Goal: Register for event/course

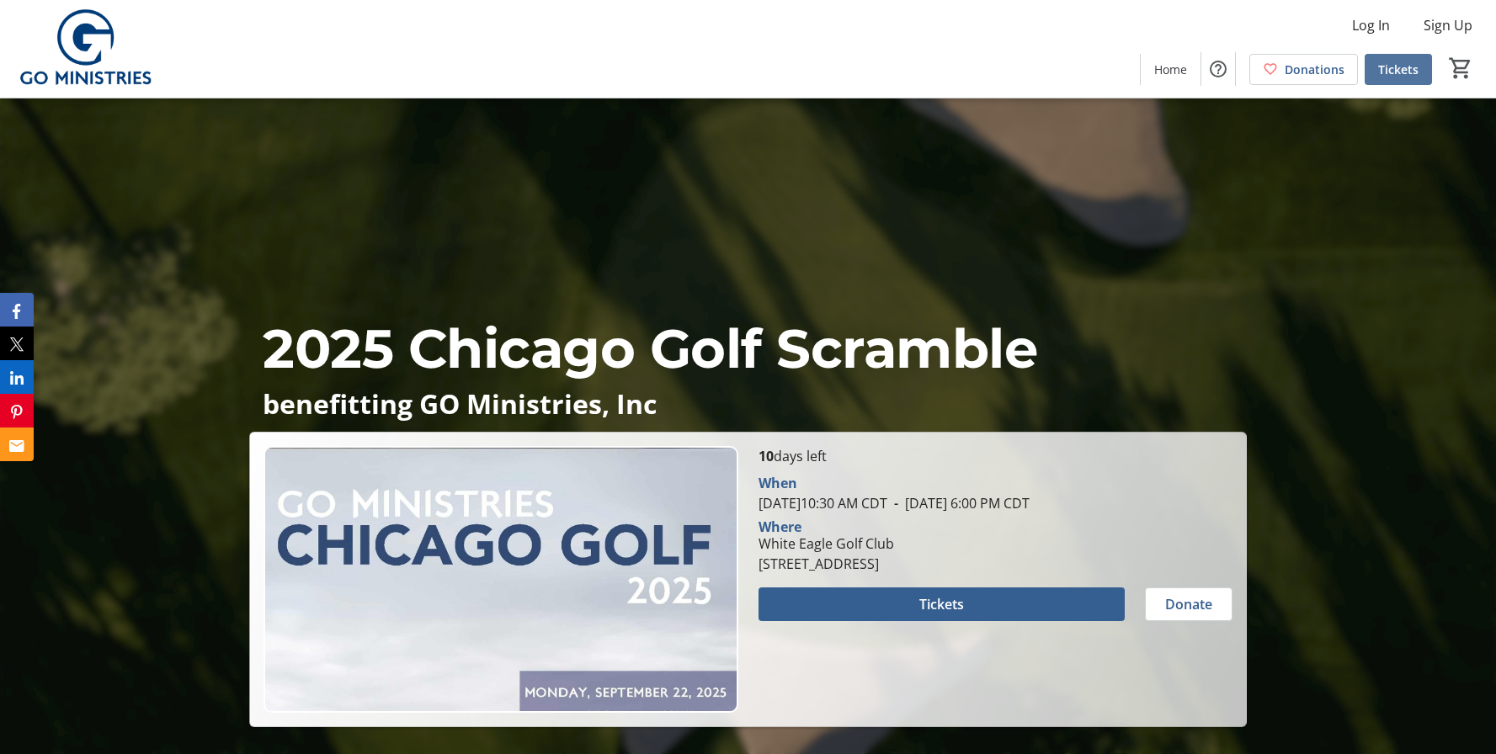
click at [1396, 70] on span "Tickets" at bounding box center [1398, 70] width 40 height 18
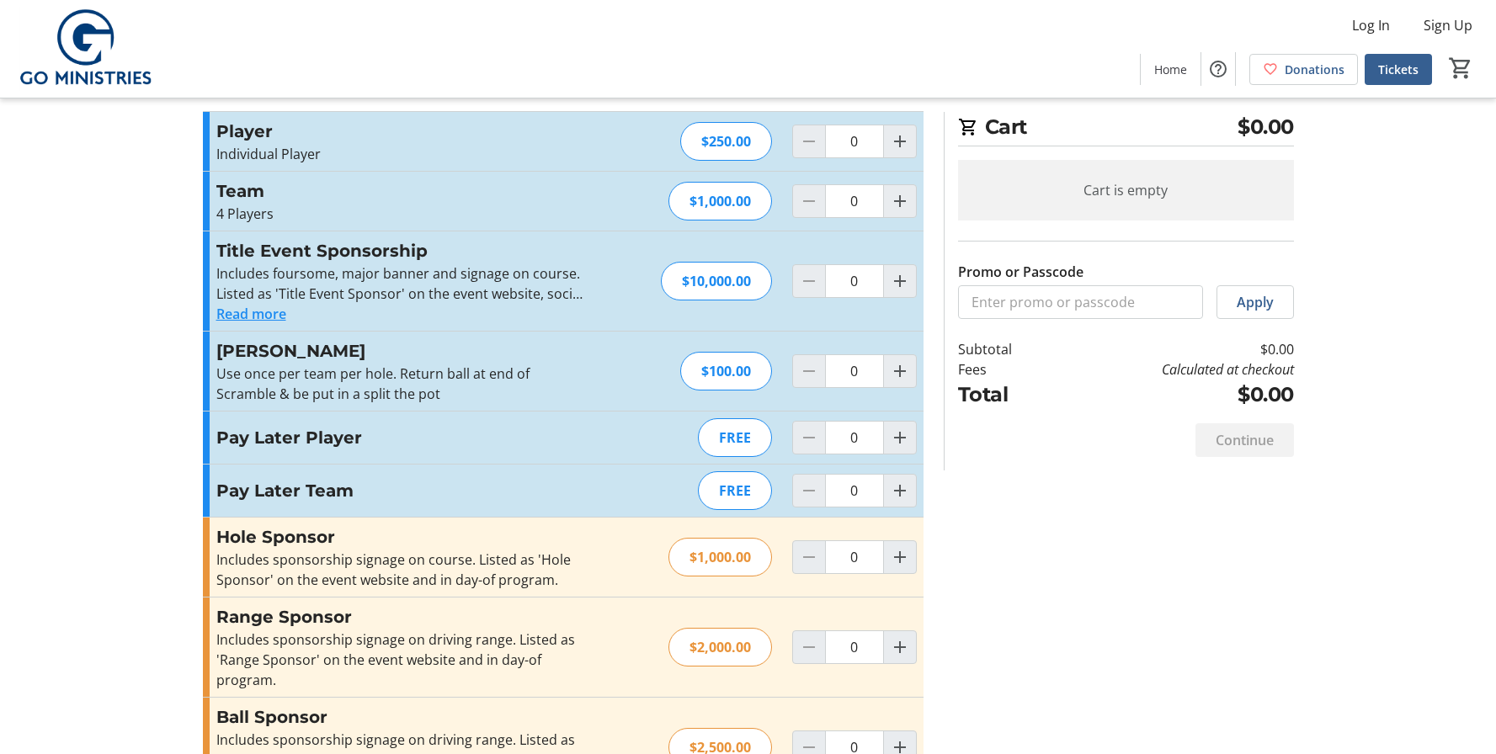
scroll to position [29, 0]
click at [356, 450] on div "Pay Later Player FREE 0" at bounding box center [563, 437] width 721 height 52
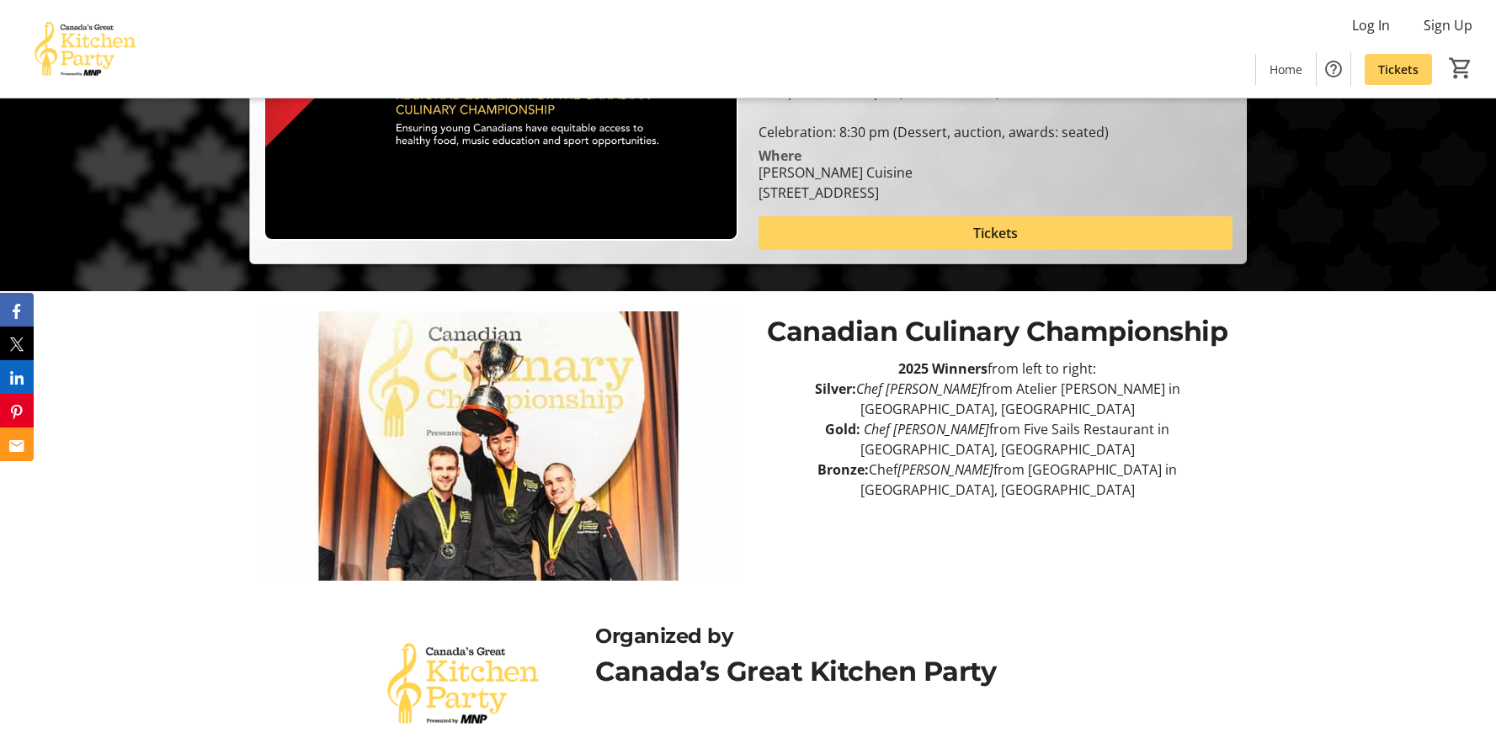
scroll to position [526, 0]
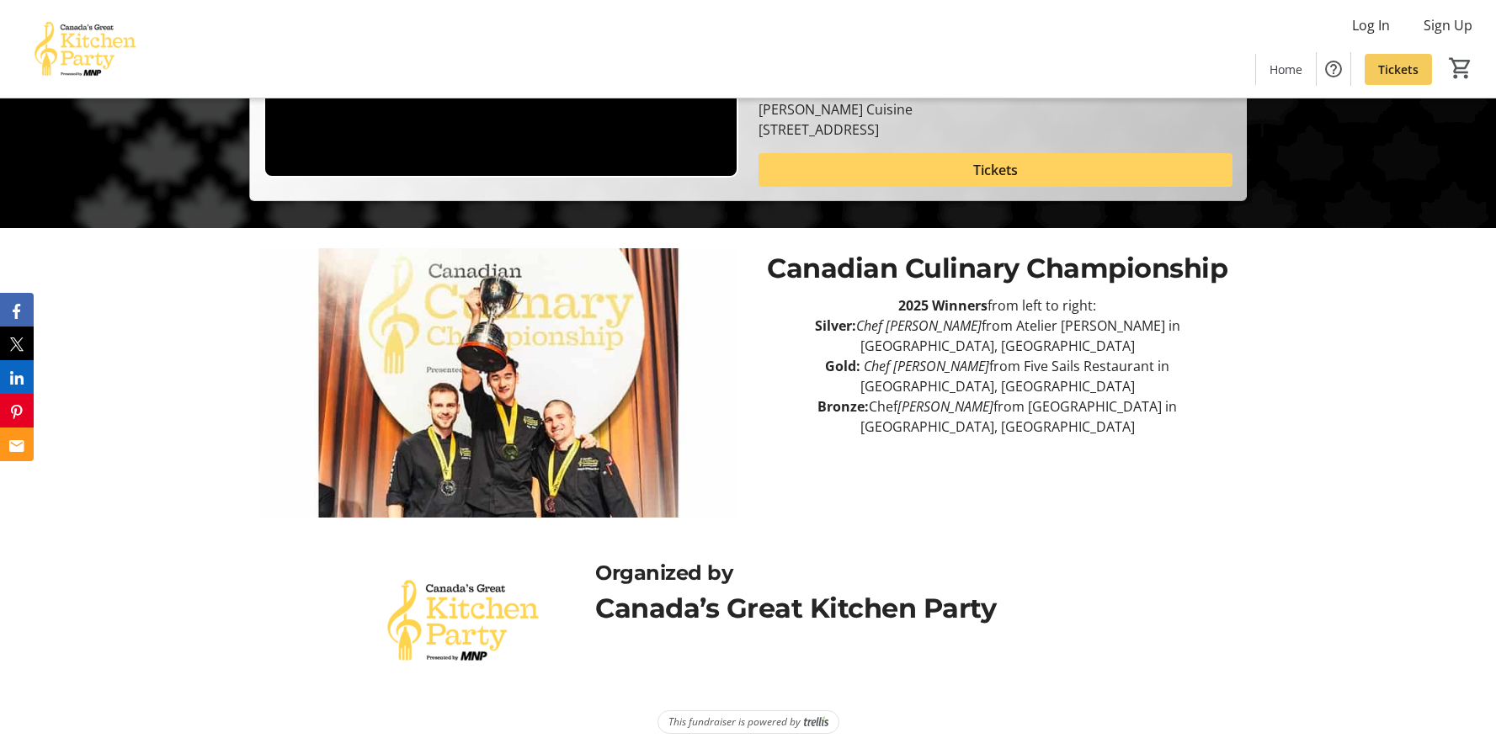
click at [1381, 61] on span "Tickets" at bounding box center [1398, 70] width 40 height 18
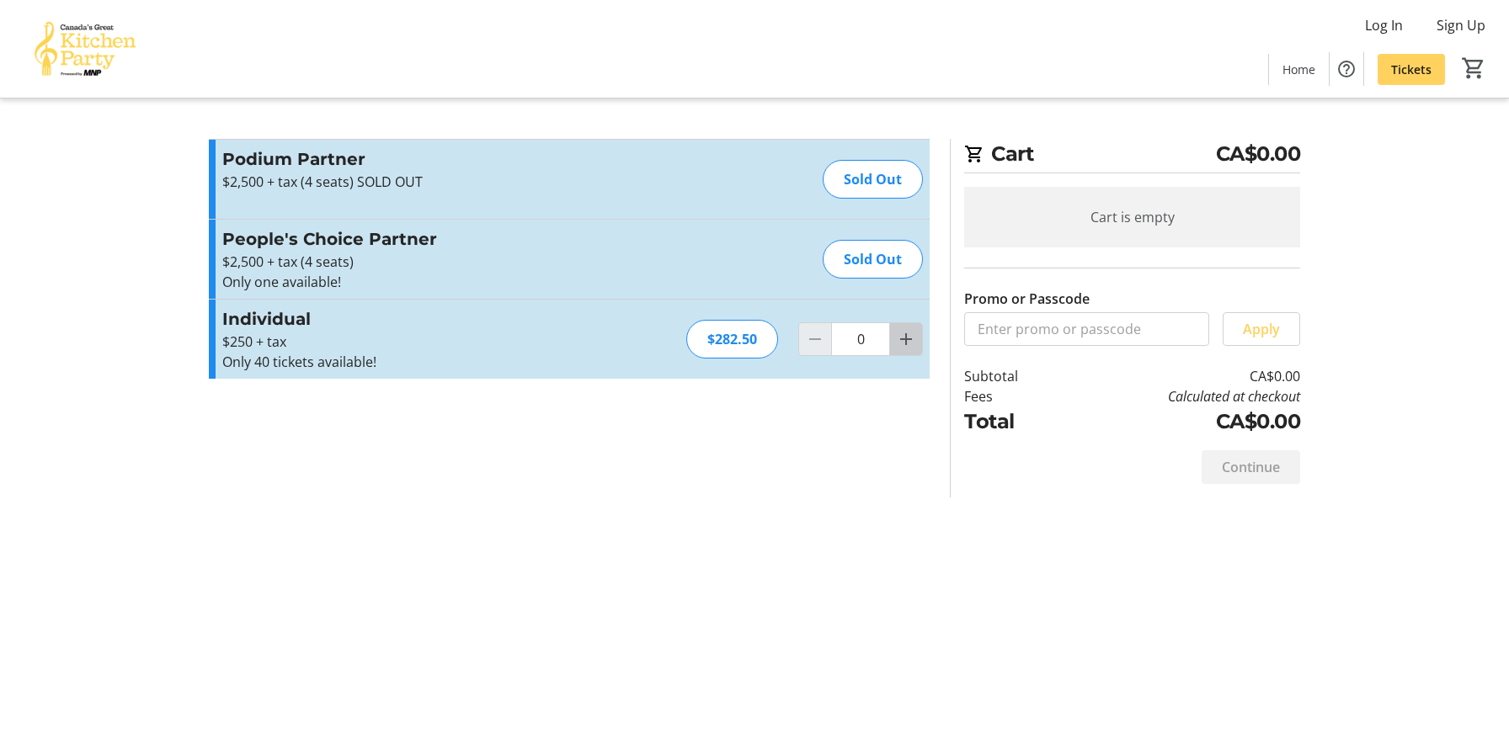
click at [902, 340] on mat-icon "Increment by one" at bounding box center [906, 339] width 20 height 20
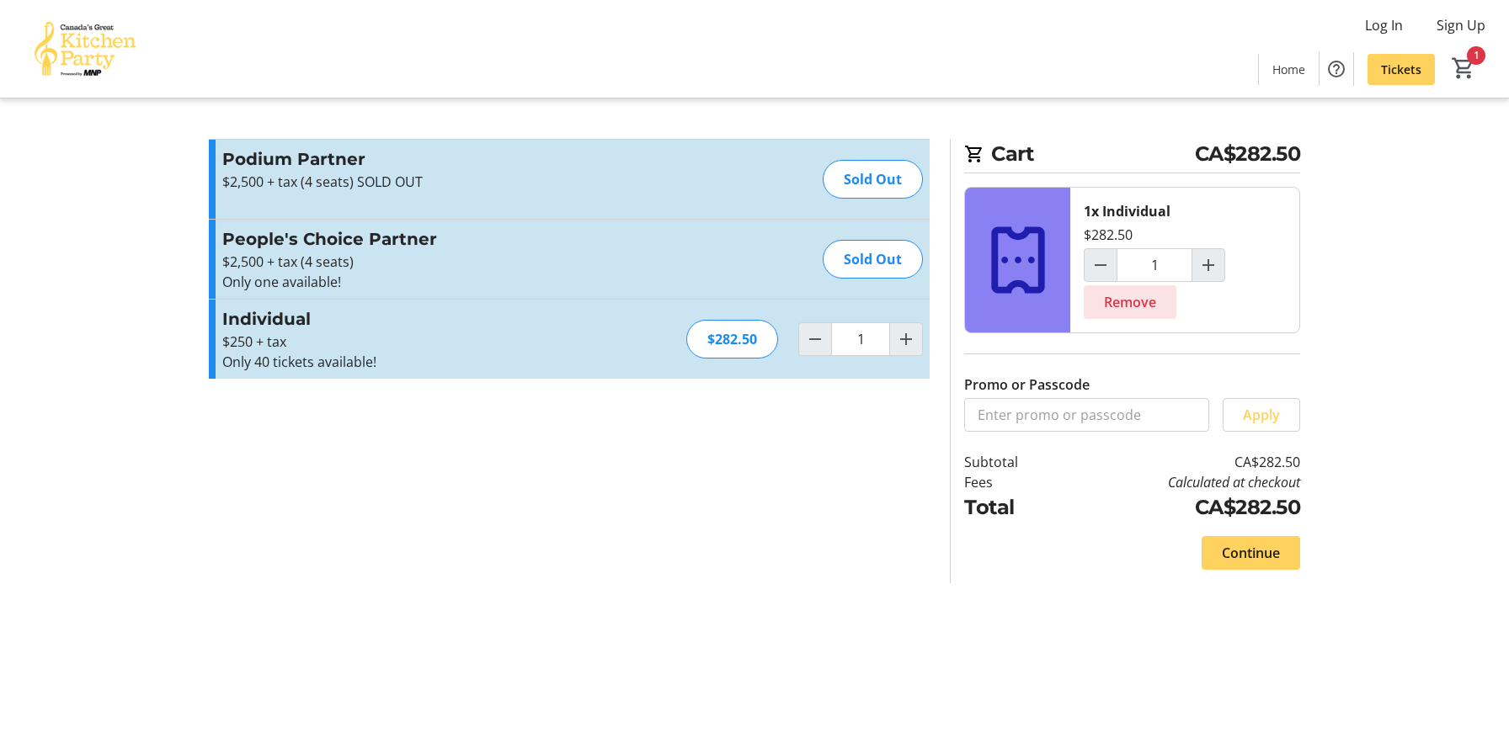
click at [1146, 306] on span "Remove" at bounding box center [1130, 302] width 52 height 20
type input "0"
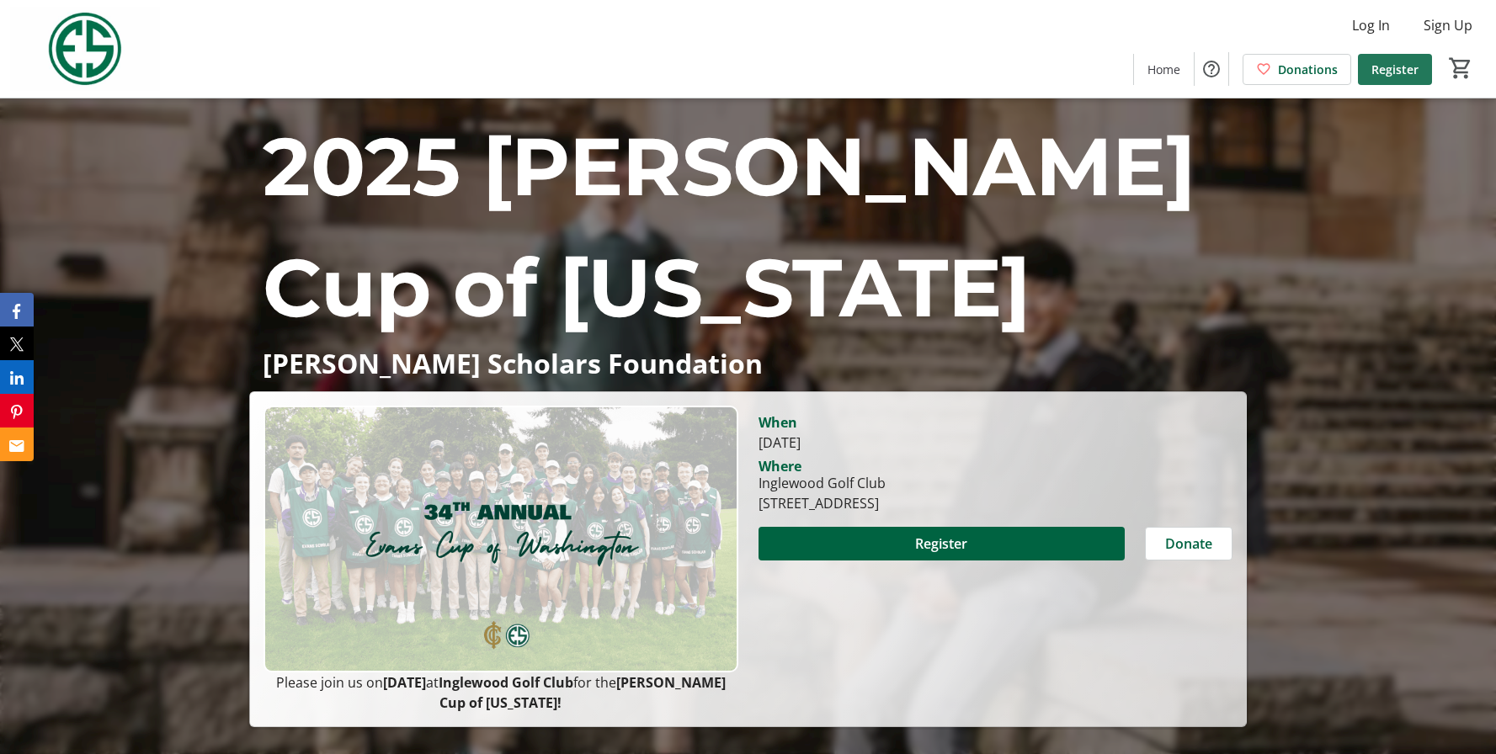
click at [1404, 68] on span "Register" at bounding box center [1394, 70] width 47 height 18
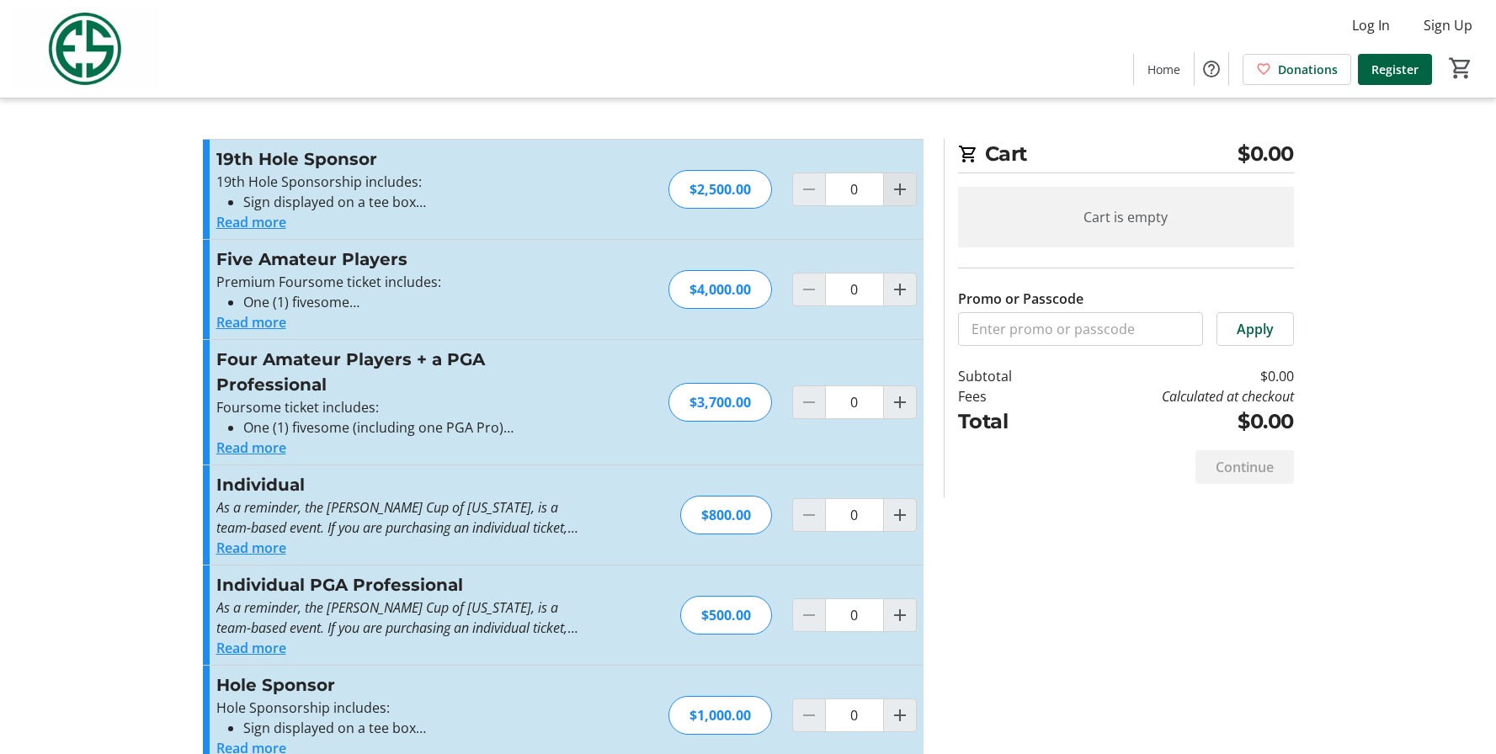
click at [897, 190] on mat-icon "Increment by one" at bounding box center [900, 189] width 20 height 20
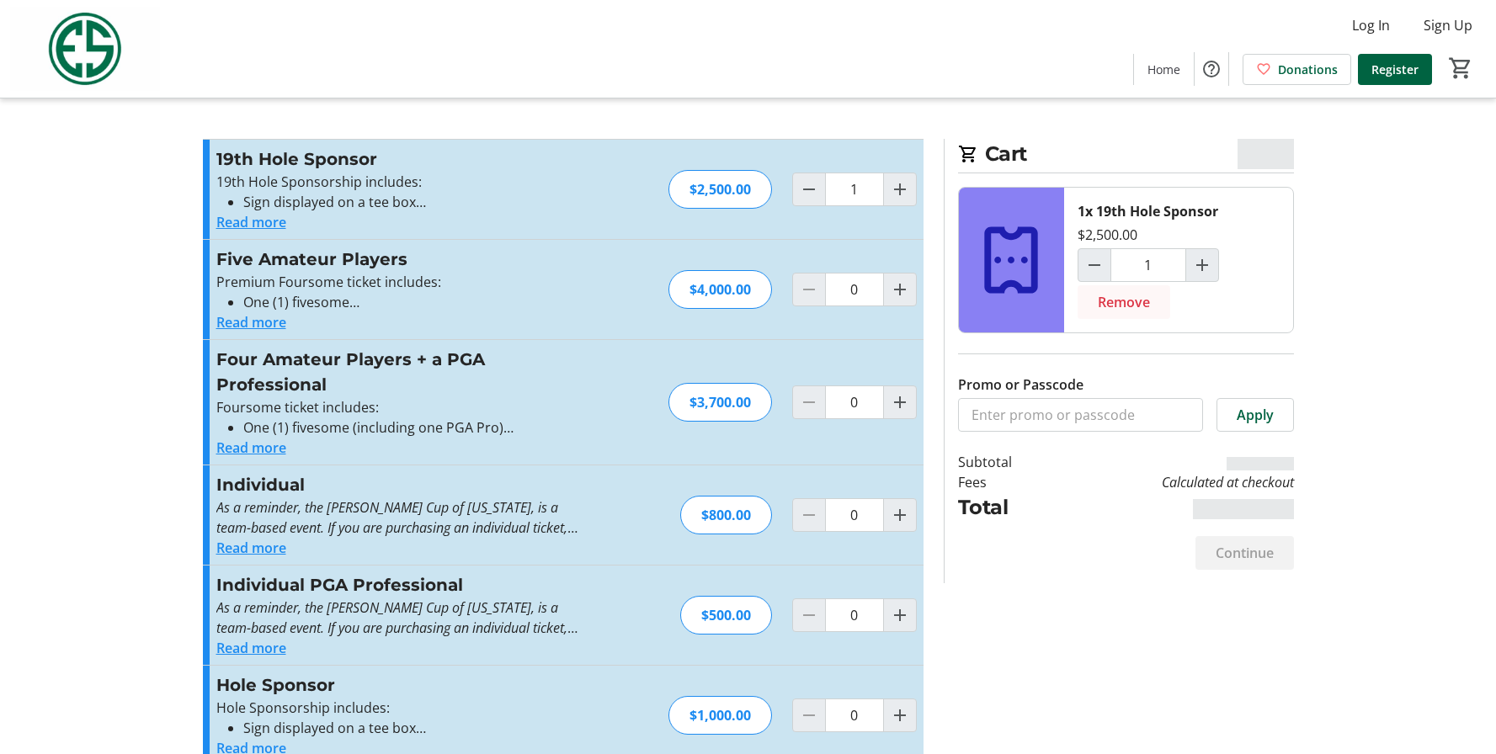
click at [1117, 306] on span "Remove" at bounding box center [1124, 302] width 52 height 20
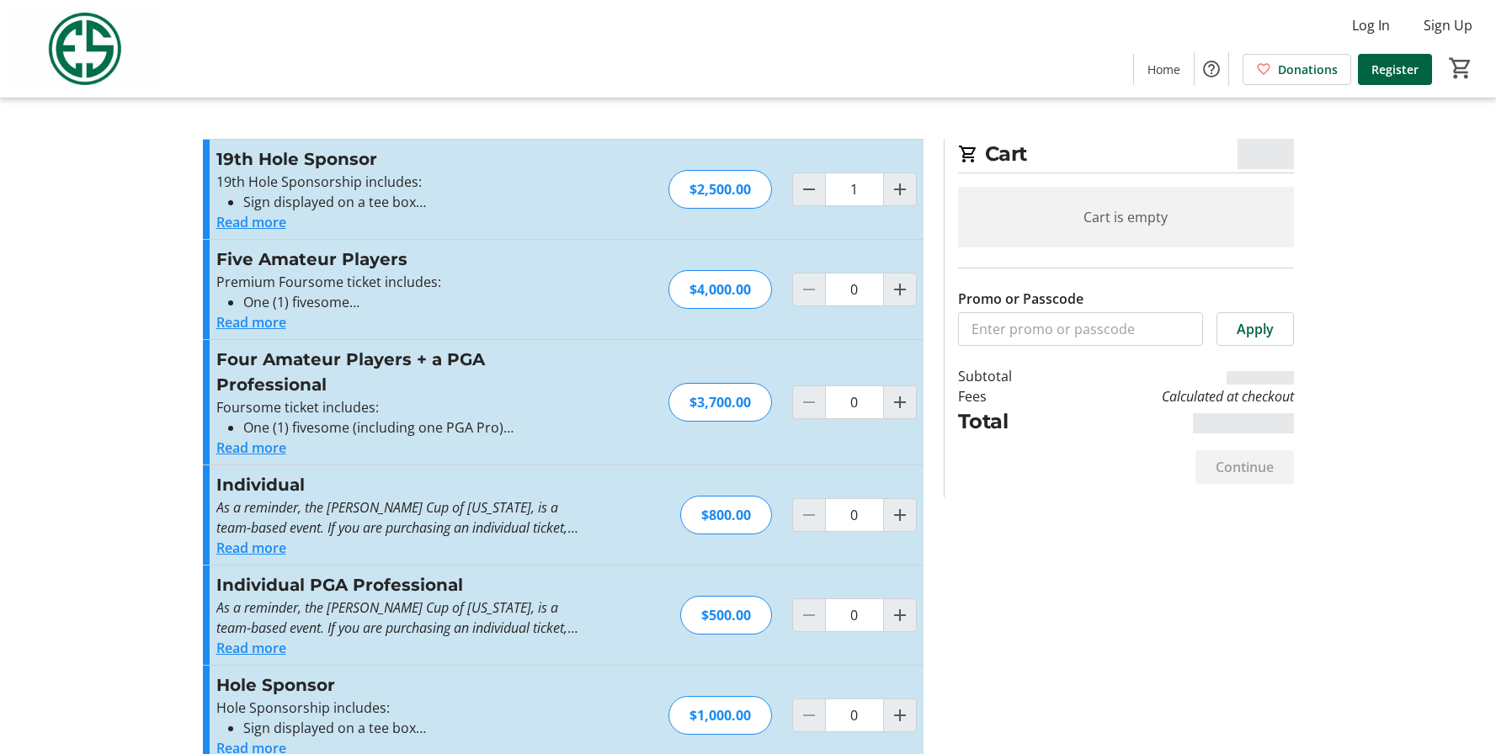
type input "0"
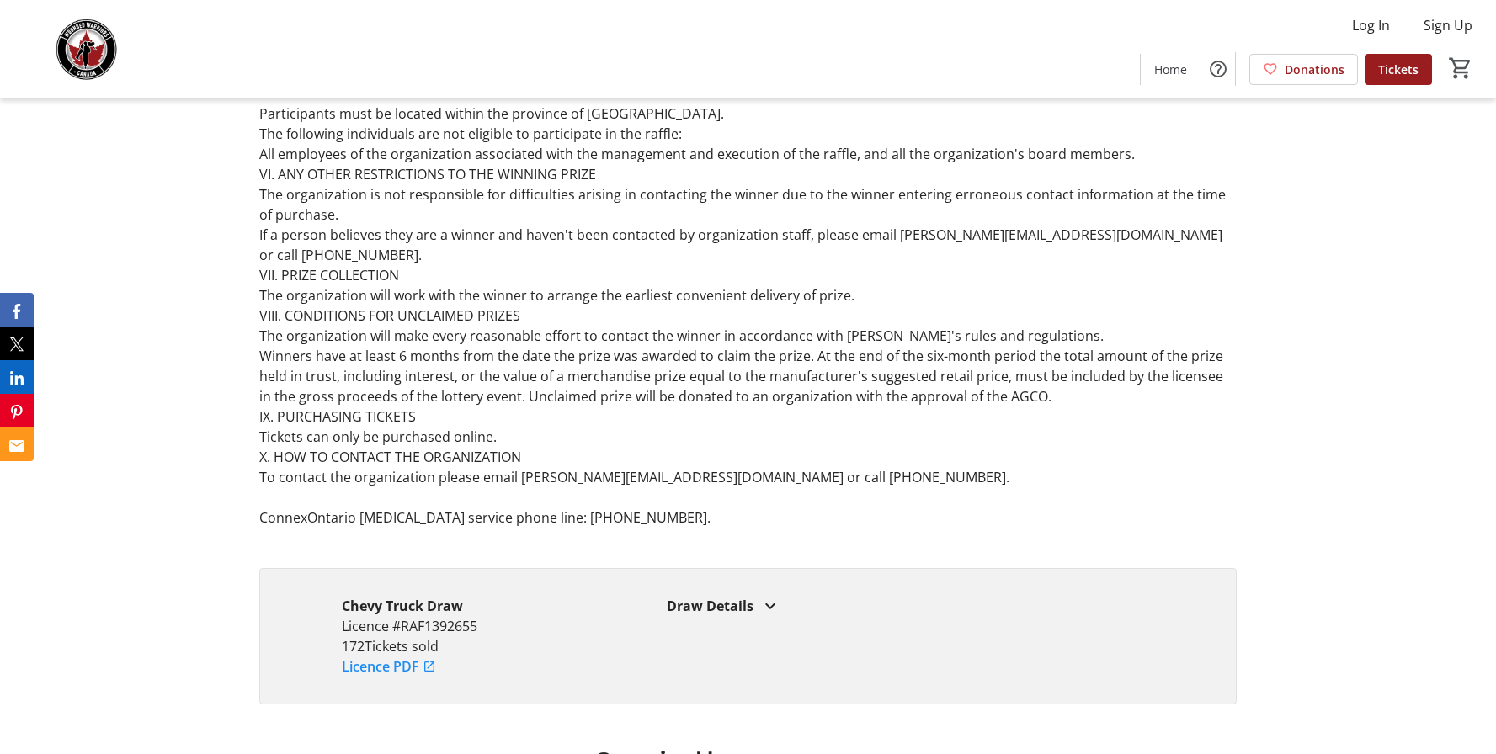
scroll to position [4575, 0]
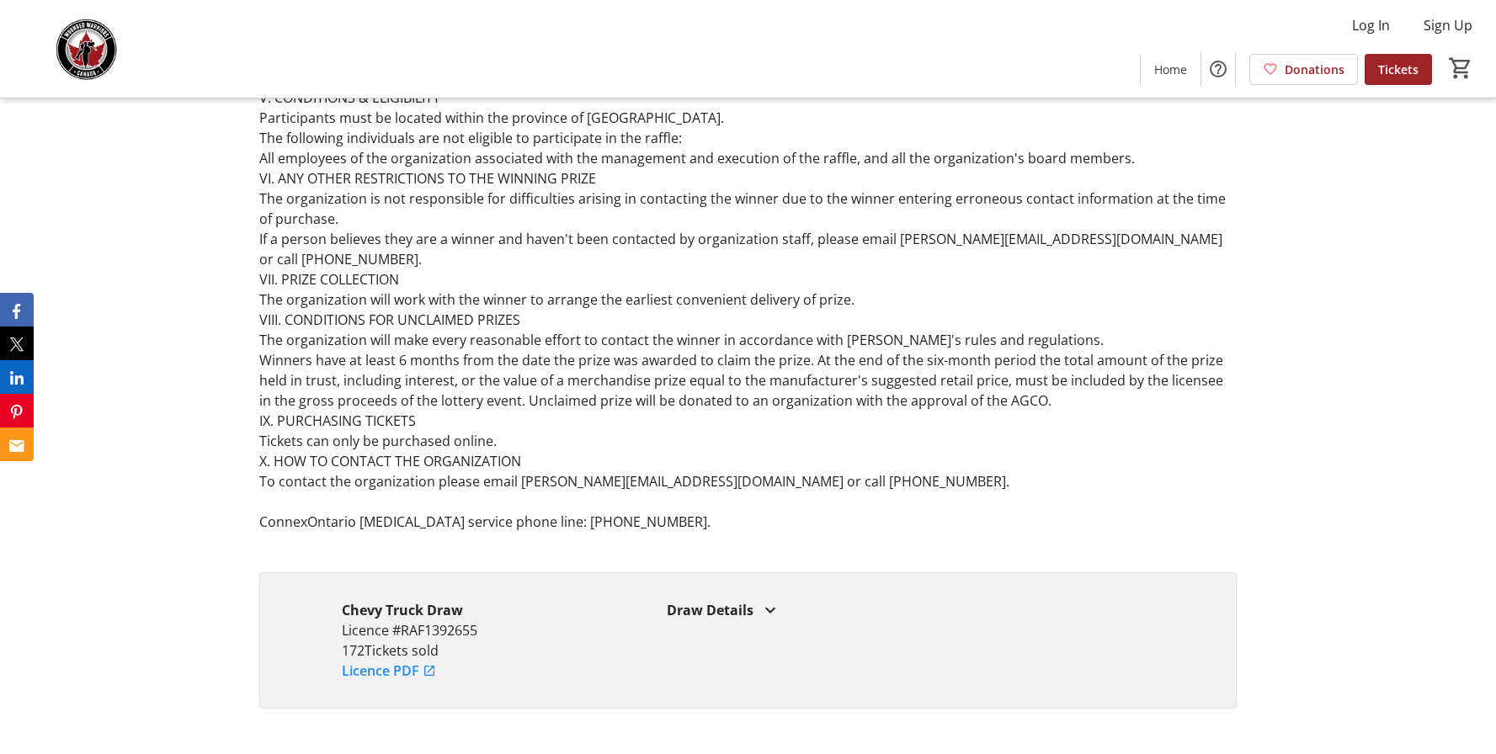
click at [1375, 66] on span at bounding box center [1398, 69] width 67 height 40
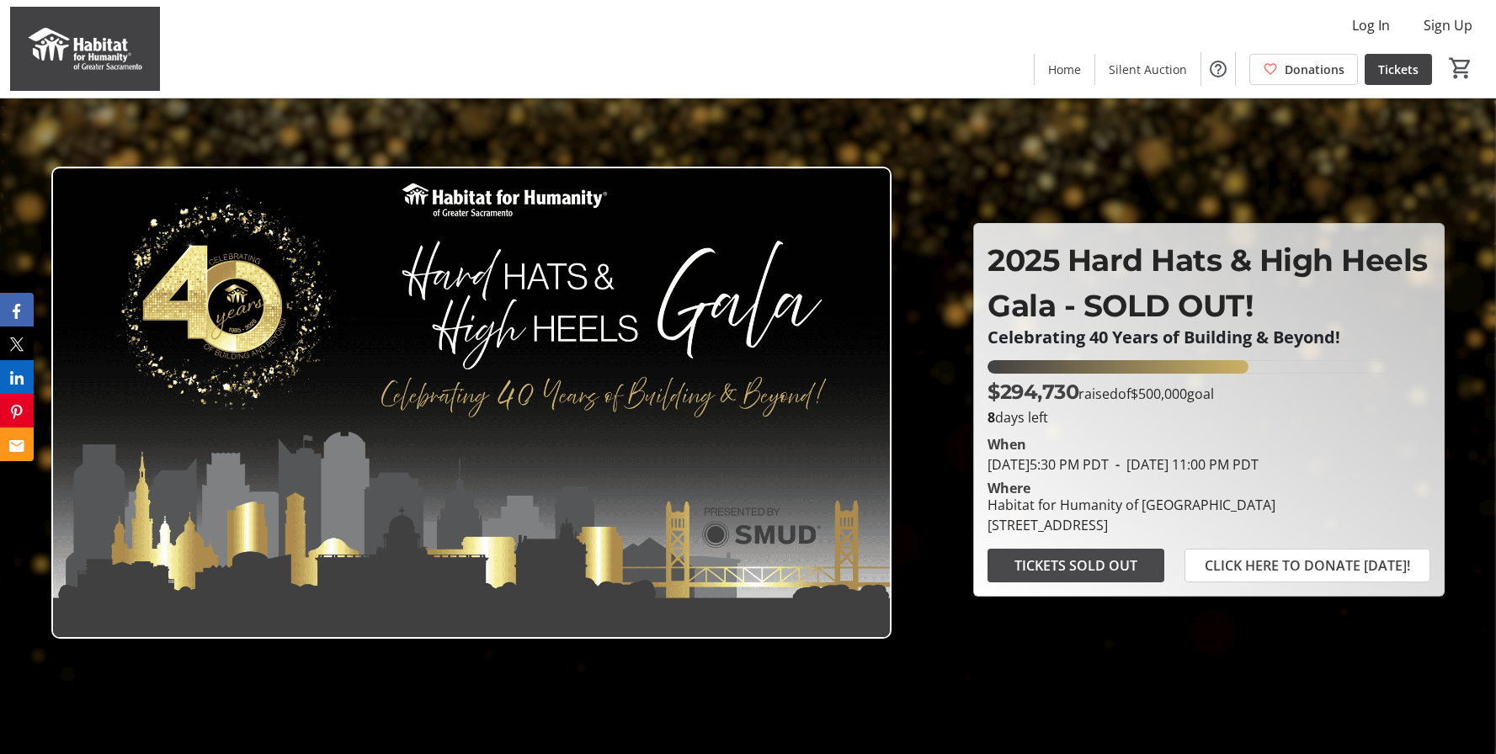
click at [1072, 576] on span "TICKETS SOLD OUT" at bounding box center [1075, 566] width 123 height 20
click at [1395, 63] on span "Tickets" at bounding box center [1398, 70] width 40 height 18
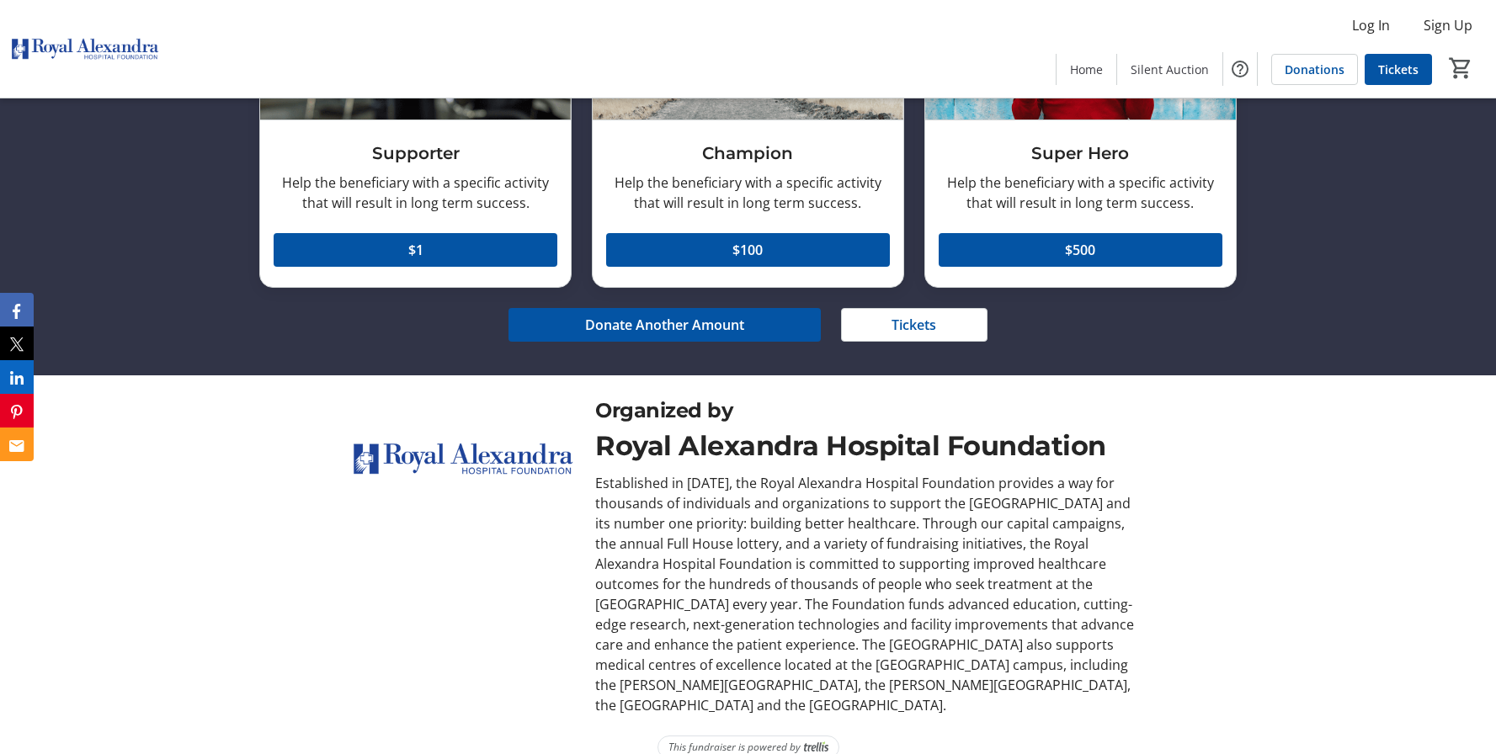
scroll to position [1858, 0]
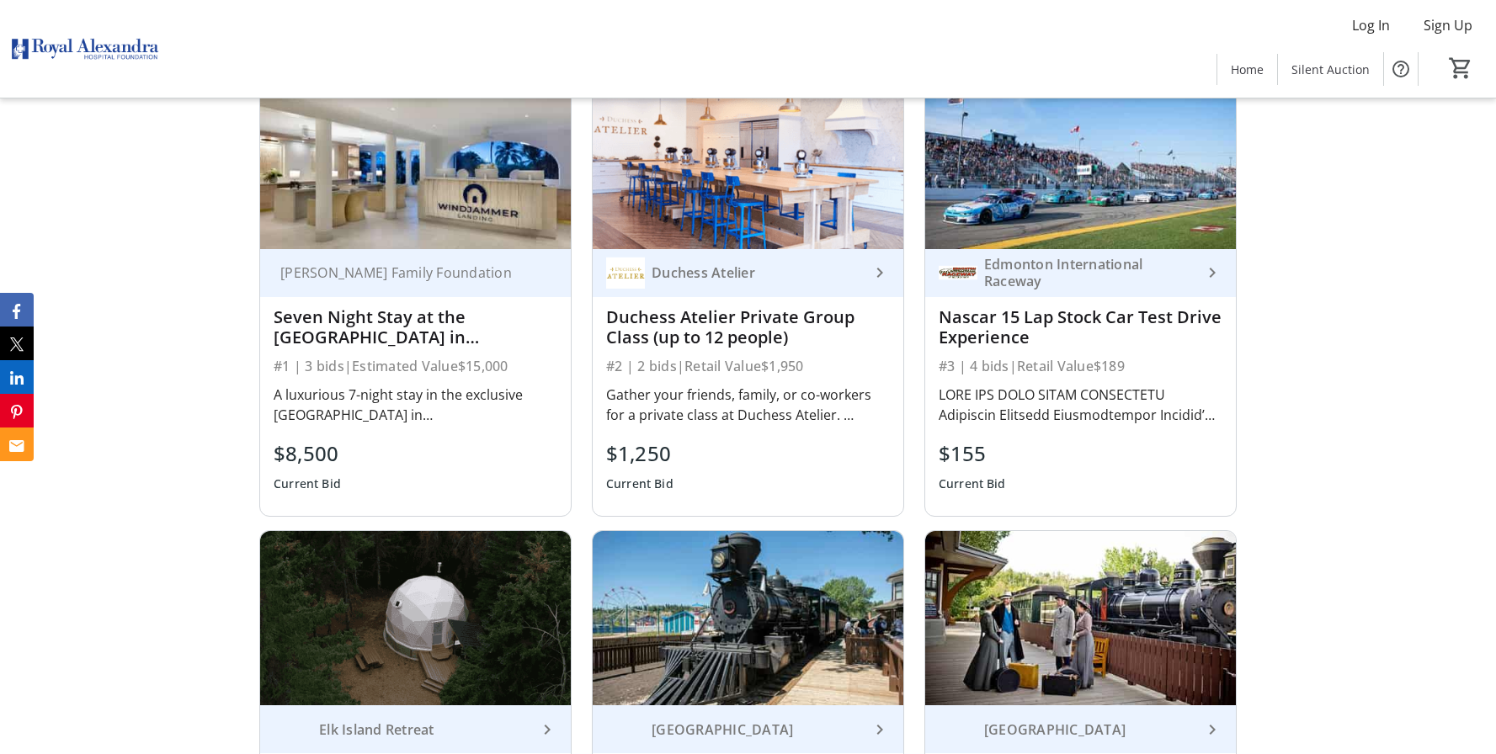
scroll to position [1300, 0]
click at [306, 324] on div "Seven Night Stay at the Windjammer Landing Resort in St. Lucia + $5K Travel Vou…" at bounding box center [416, 328] width 284 height 40
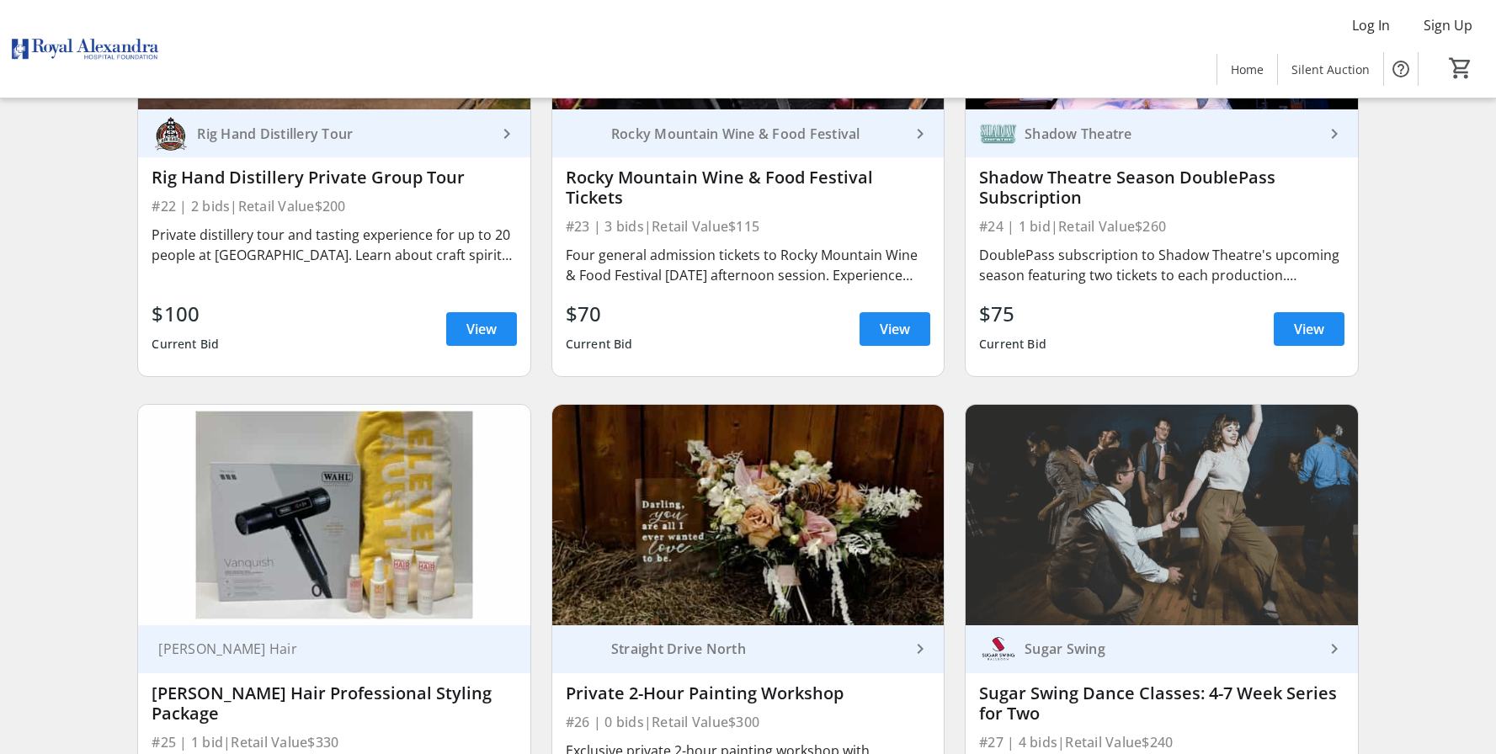
scroll to position [3952, 0]
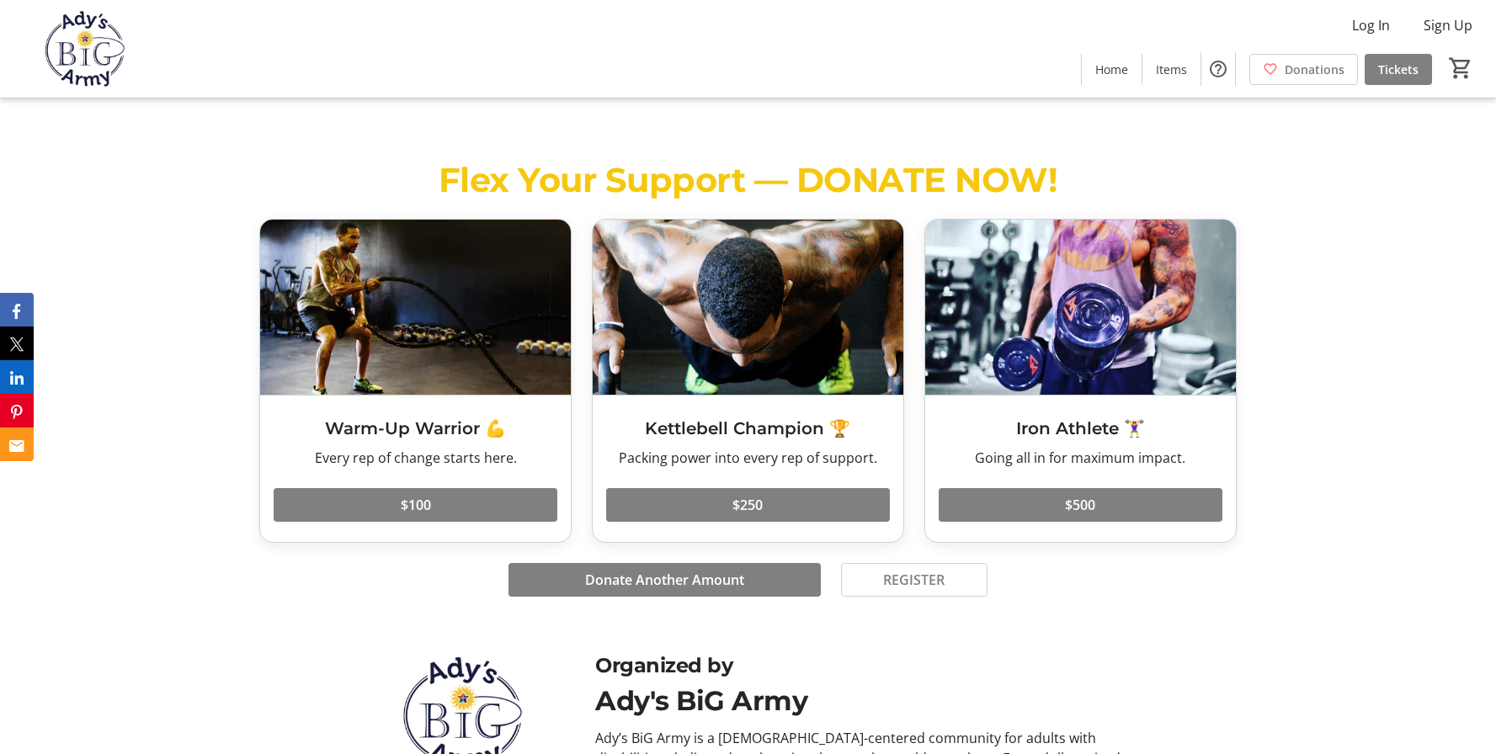
scroll to position [1256, 0]
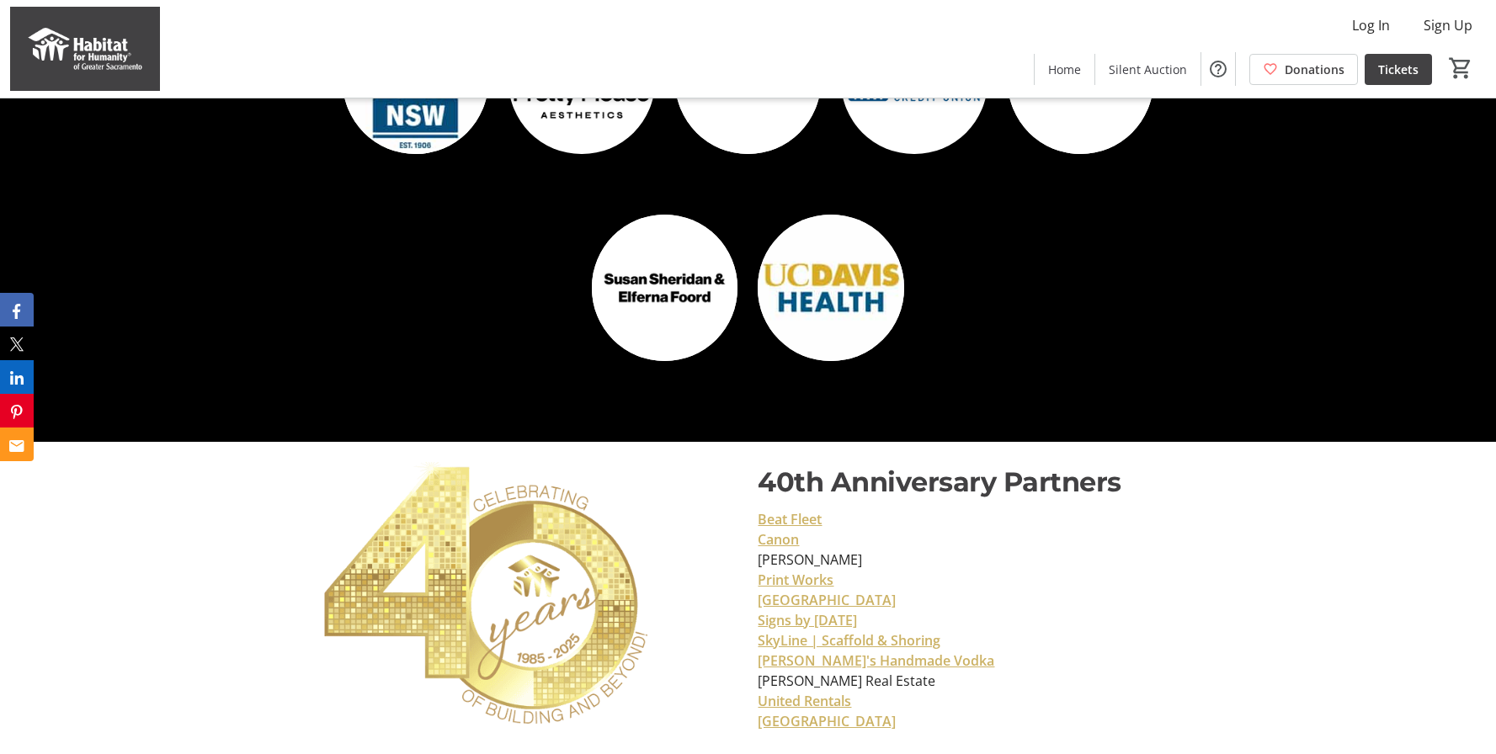
scroll to position [5882, 0]
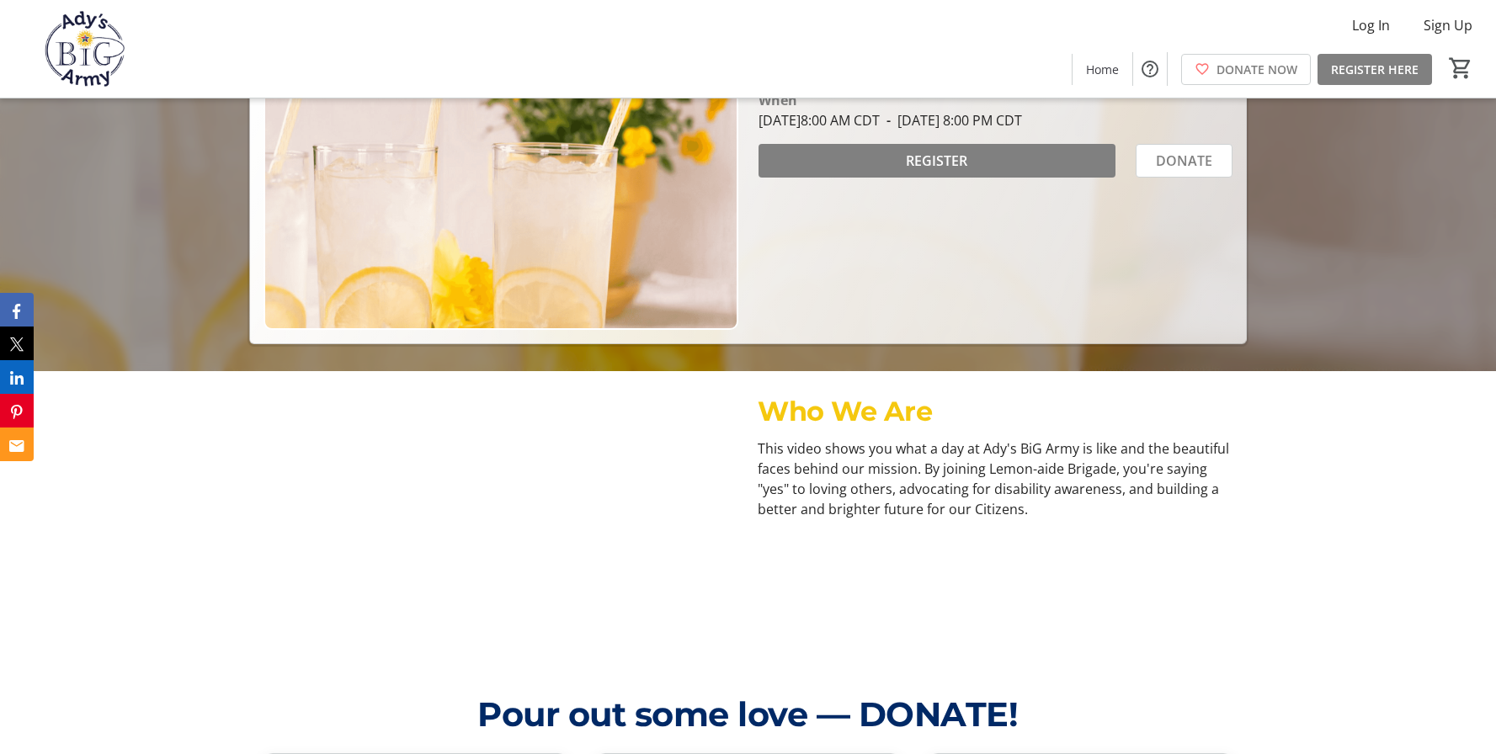
scroll to position [375, 0]
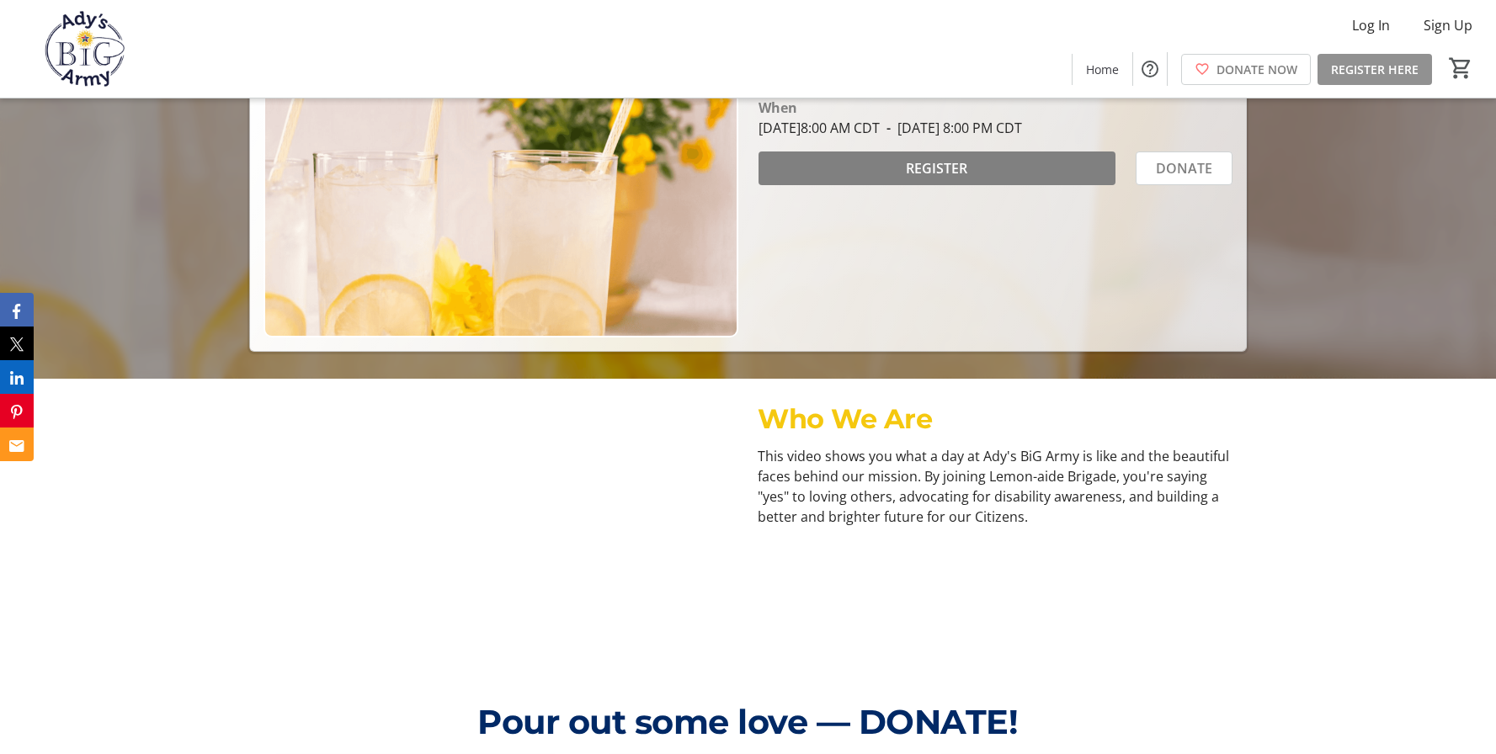
click at [1395, 59] on span at bounding box center [1374, 69] width 114 height 40
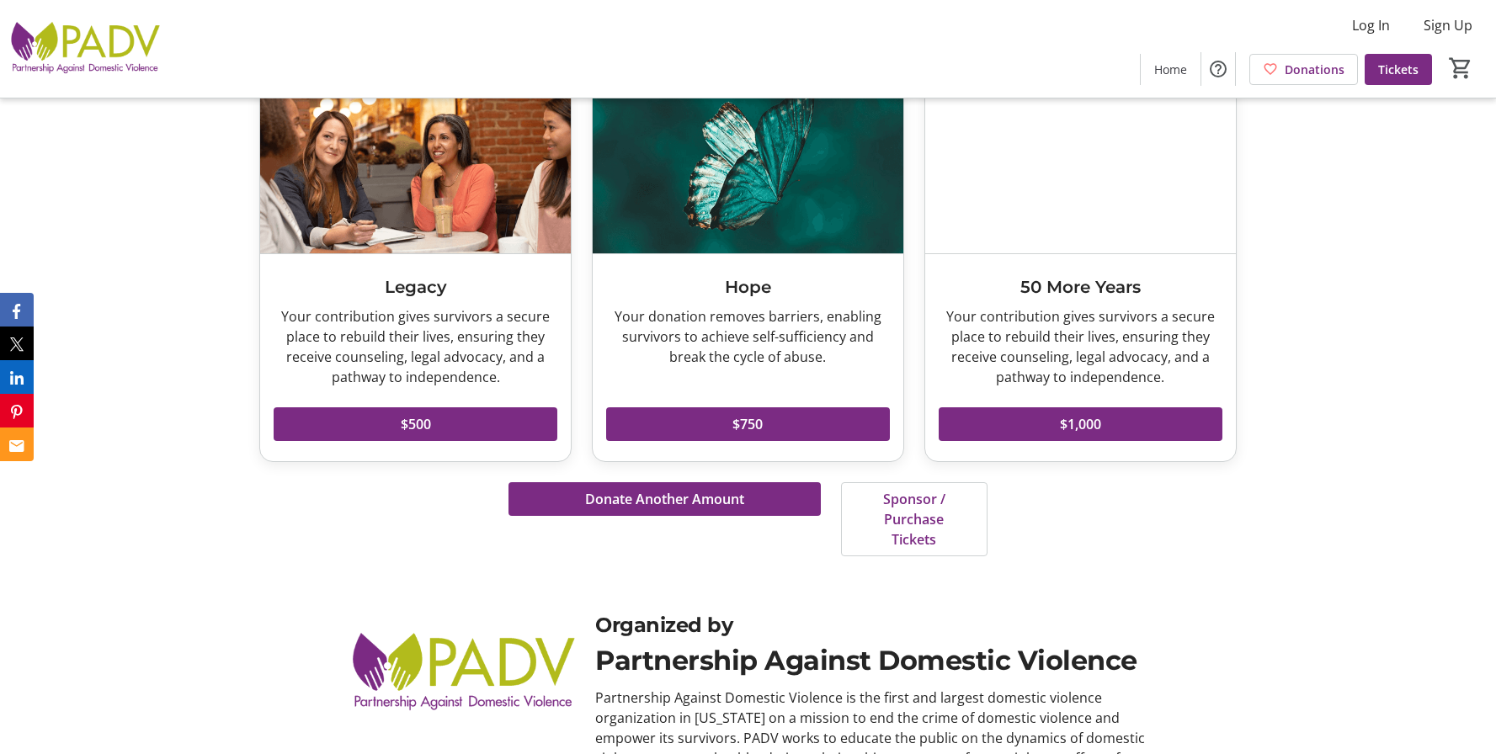
scroll to position [2510, 0]
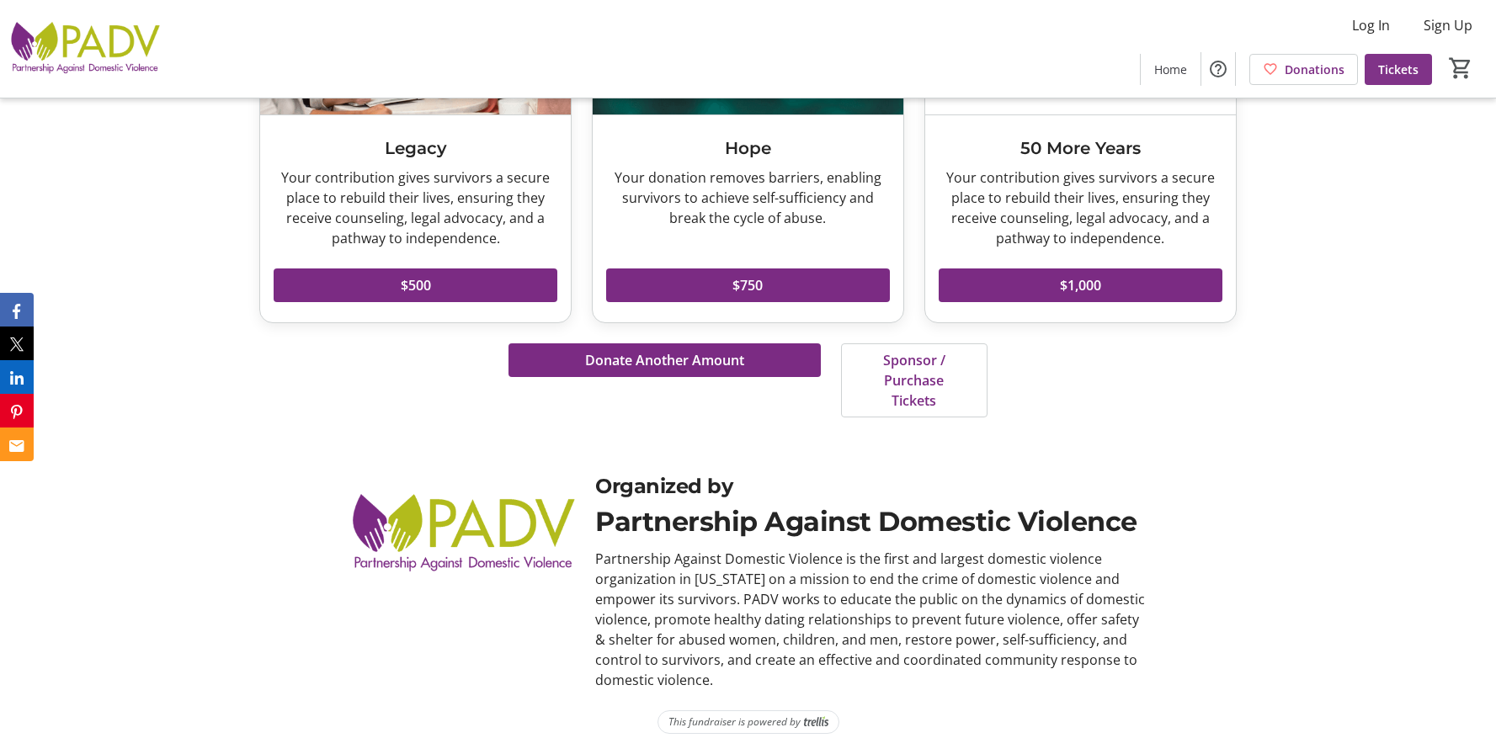
click at [1400, 76] on span "Tickets" at bounding box center [1398, 70] width 40 height 18
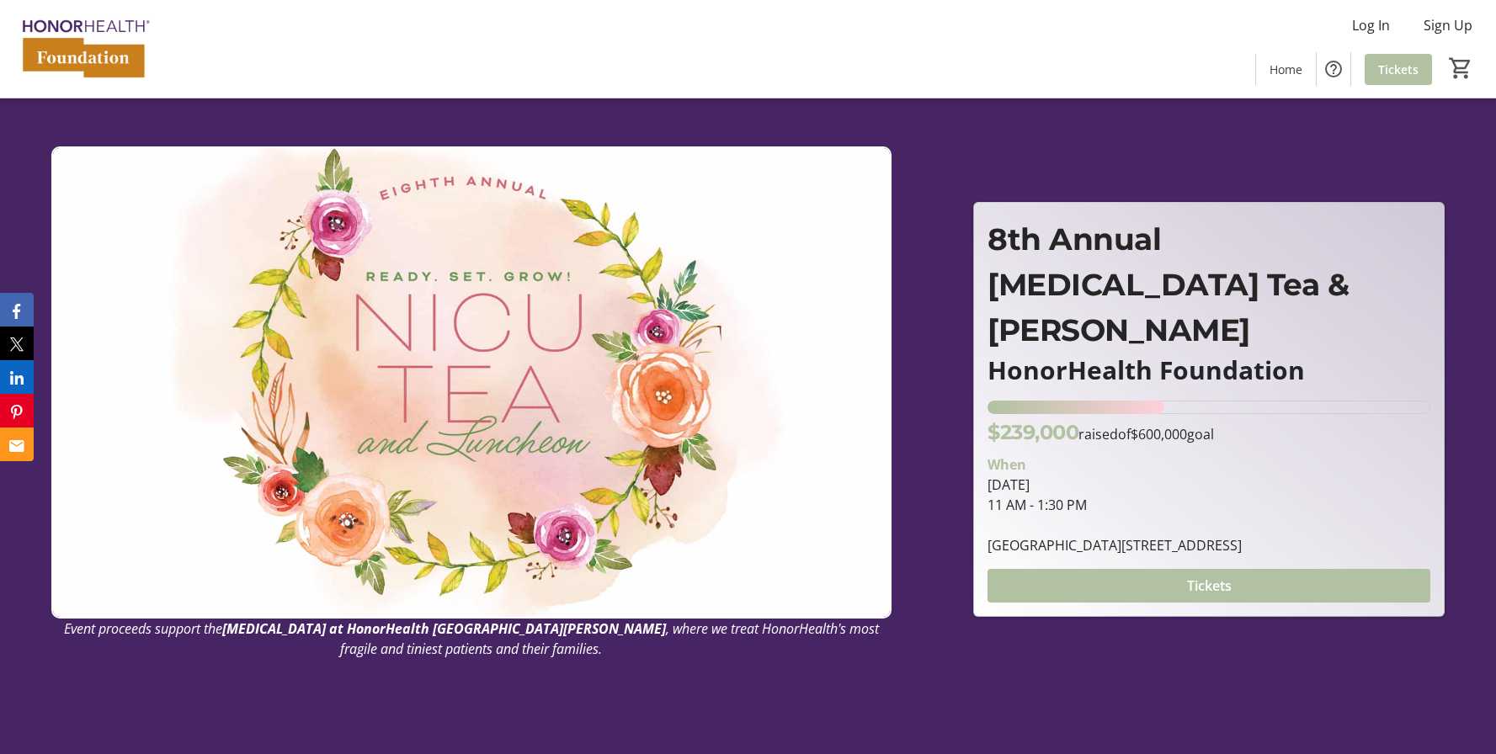
click at [1407, 61] on span "Tickets" at bounding box center [1398, 70] width 40 height 18
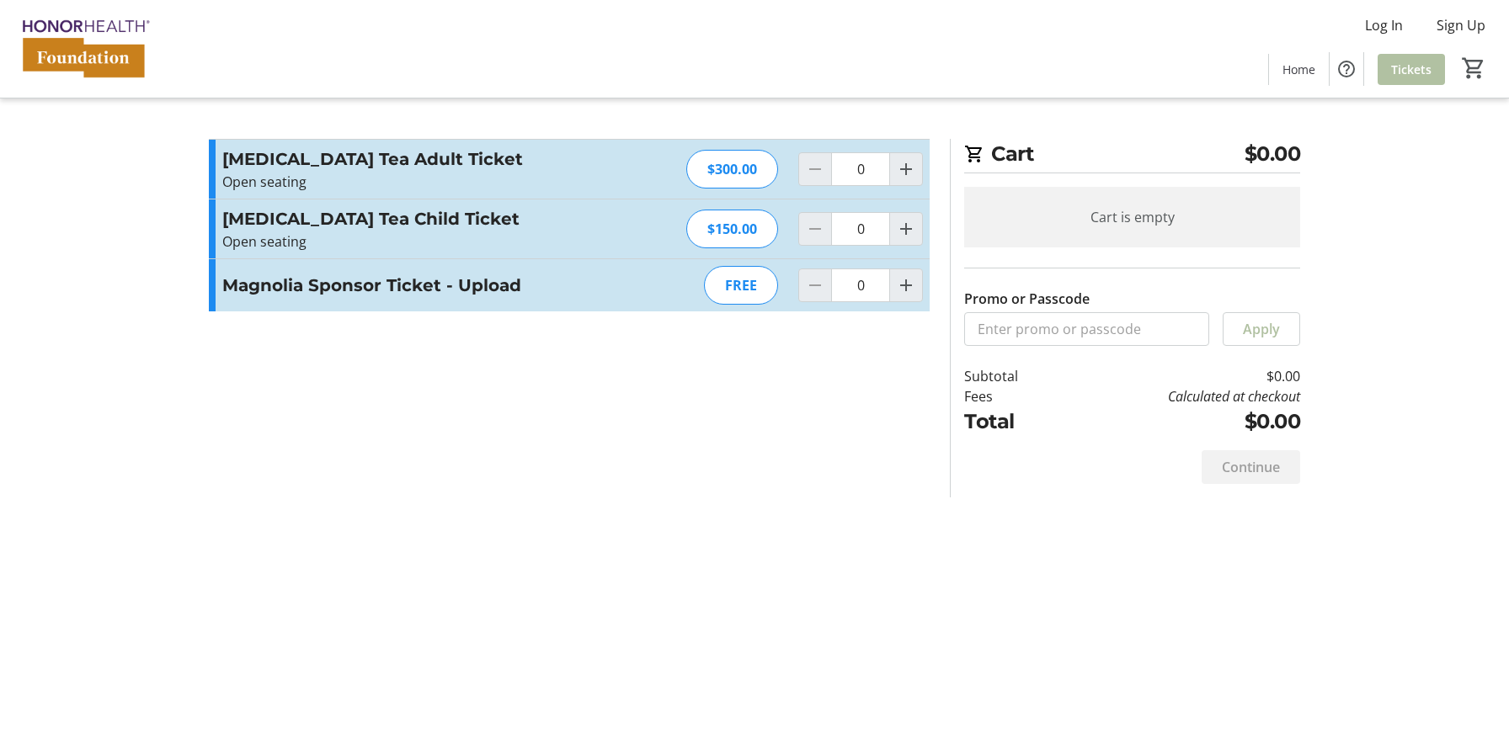
click at [671, 524] on div "Cart $0.00 Cart is empty Promo or Passcode Apply Subtotal $0.00 Fees Calculated…" at bounding box center [754, 377] width 1111 height 754
click at [676, 519] on div "Cart $0.00 Cart is empty Promo or Passcode Apply Subtotal $0.00 Fees Calculated…" at bounding box center [754, 377] width 1111 height 754
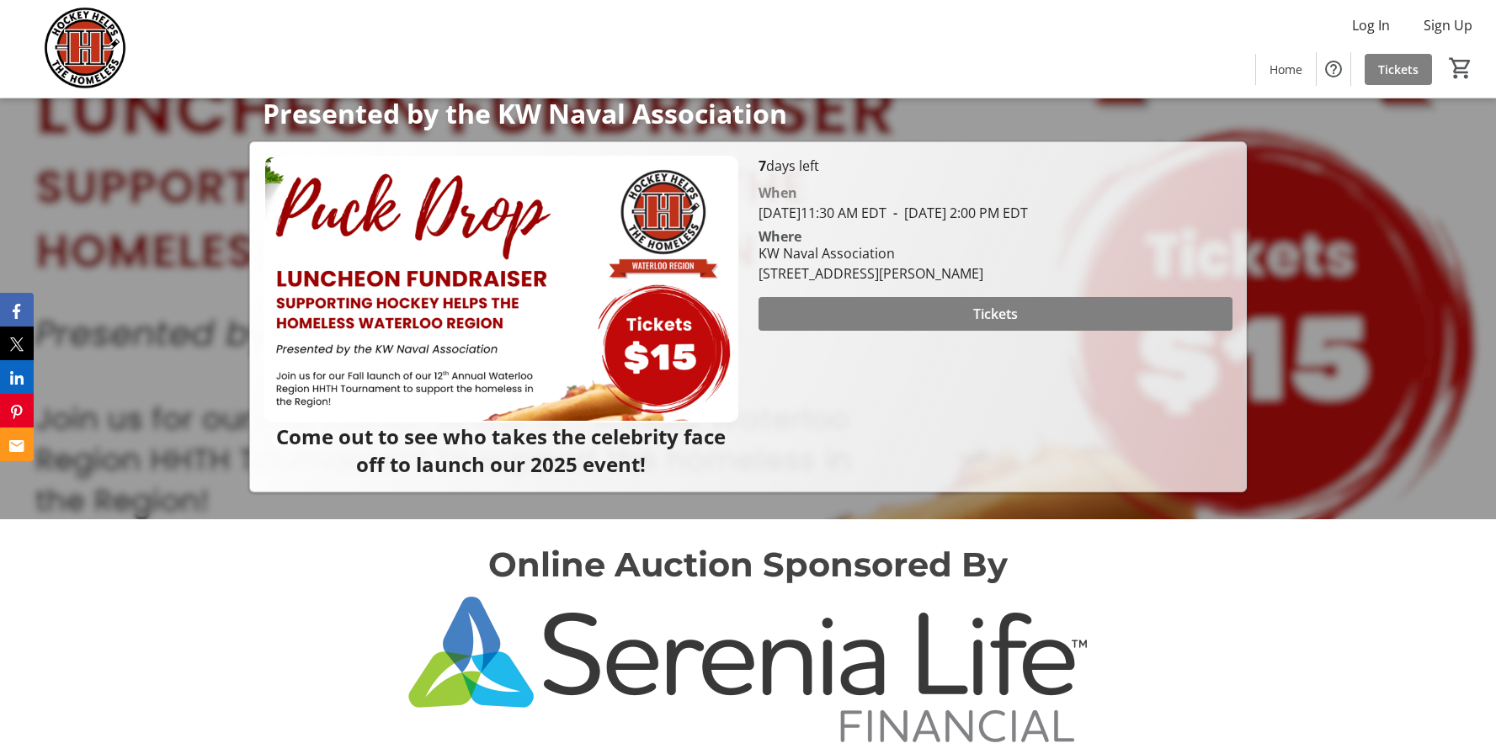
scroll to position [506, 0]
